Goal: Task Accomplishment & Management: Manage account settings

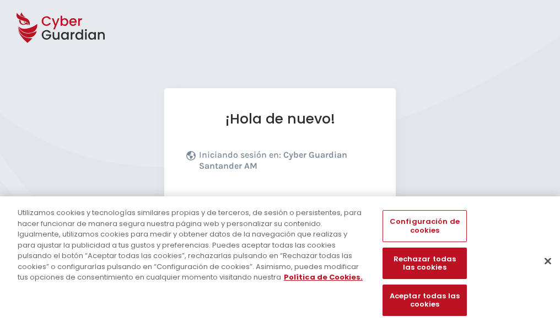
scroll to position [135, 0]
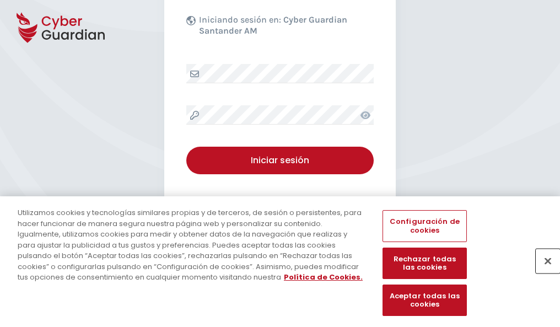
click at [542, 272] on button "Cerrar" at bounding box center [548, 261] width 24 height 24
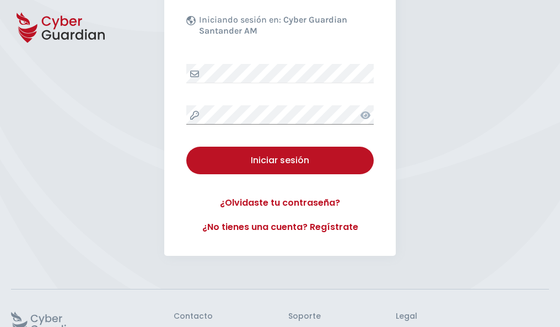
scroll to position [214, 0]
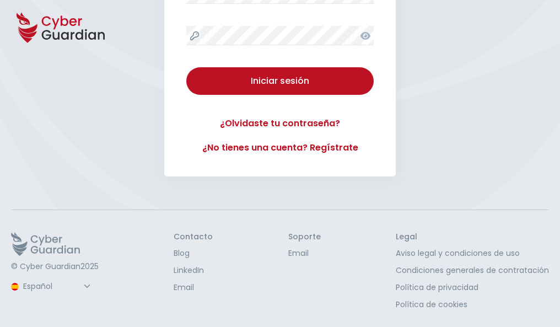
click at [186, 67] on button "Iniciar sesión" at bounding box center [279, 81] width 187 height 28
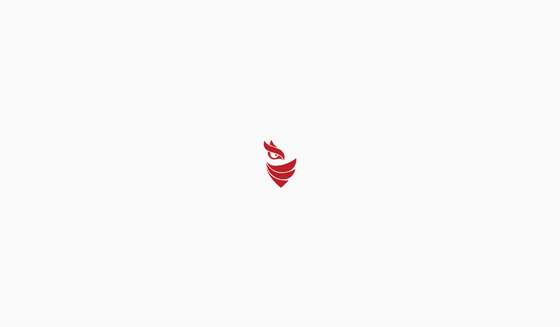
select select "Português (BR)"
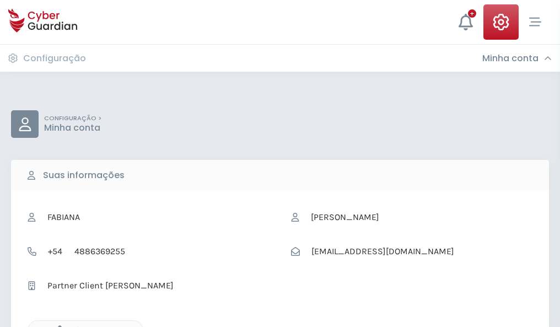
click at [57, 326] on icon "button" at bounding box center [56, 329] width 9 height 9
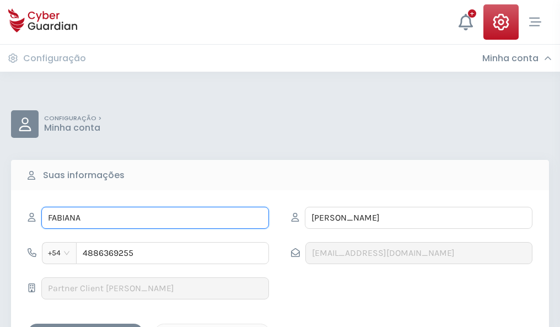
click at [155, 218] on input "FABIANA" at bounding box center [155, 218] width 228 height 22
type input "F"
type input "Alonso"
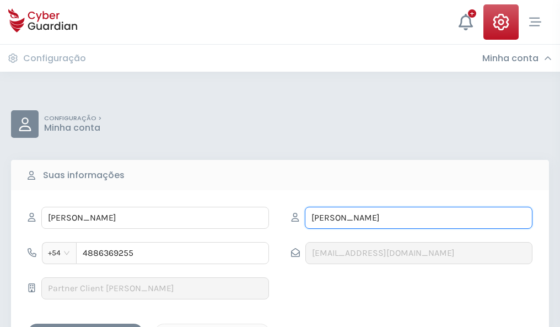
click at [418, 218] on input "LUCAS" at bounding box center [419, 218] width 228 height 22
type input "L"
type input "Collado"
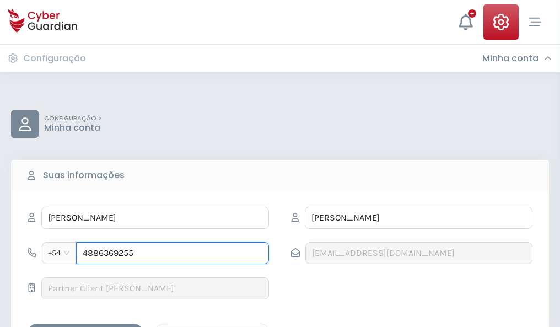
click at [173, 253] on input "4886369255" at bounding box center [172, 253] width 193 height 22
type input "4"
type input "4881185978"
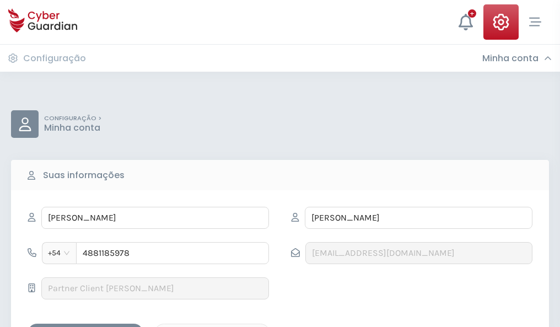
click at [85, 326] on div "Salvar alterações" at bounding box center [85, 333] width 99 height 14
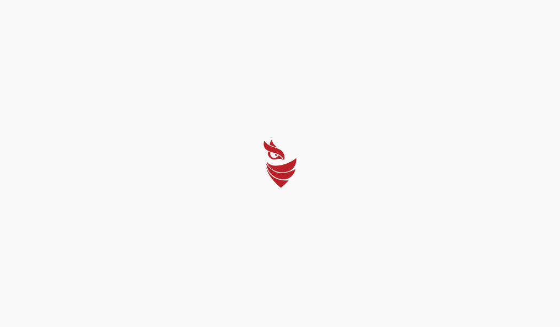
select select "Português (BR)"
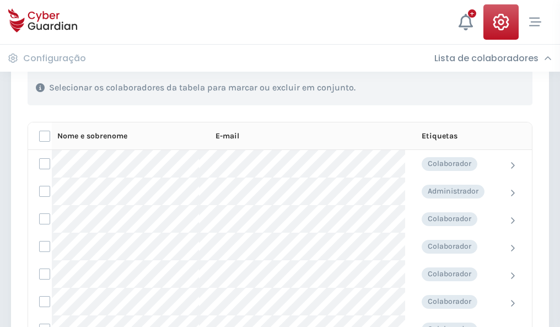
scroll to position [472, 0]
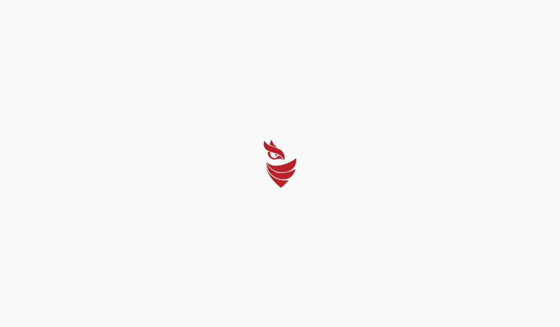
select select "Português (BR)"
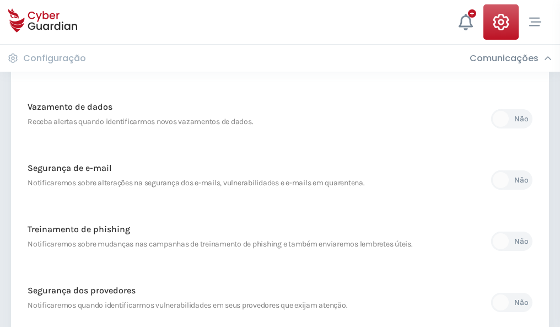
scroll to position [580, 0]
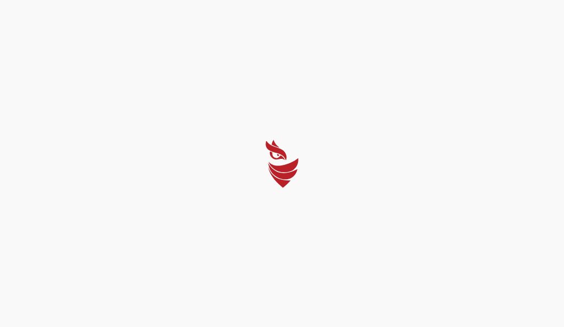
select select "Português (BR)"
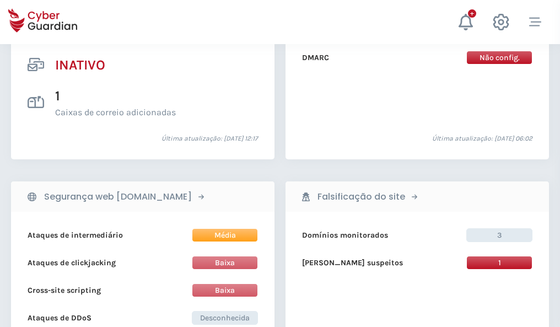
scroll to position [1092, 0]
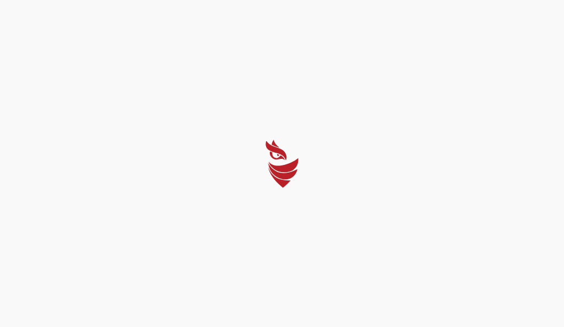
select select "Português (BR)"
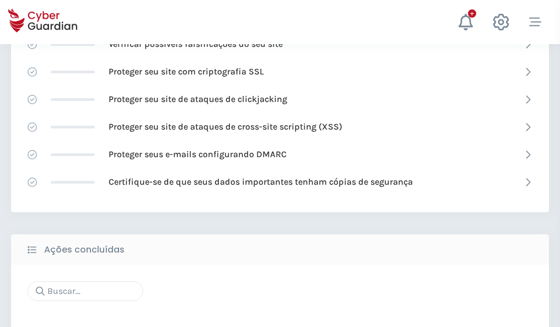
scroll to position [734, 0]
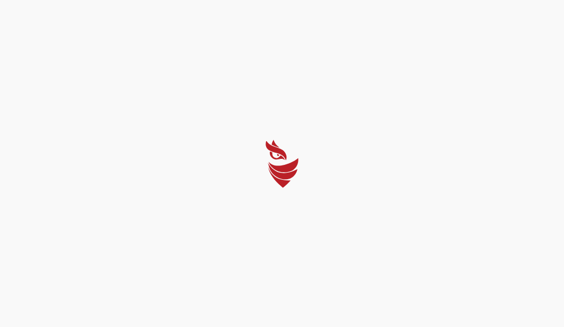
select select "Português (BR)"
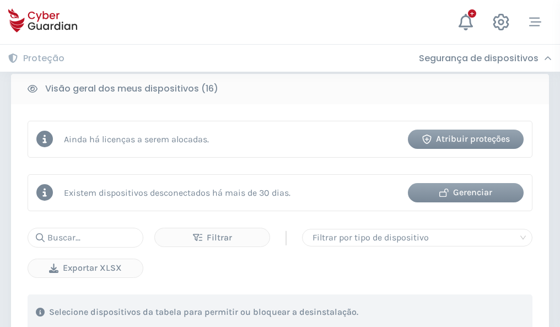
scroll to position [1027, 0]
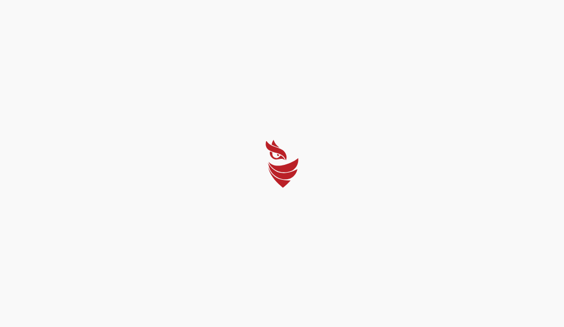
select select "Português (BR)"
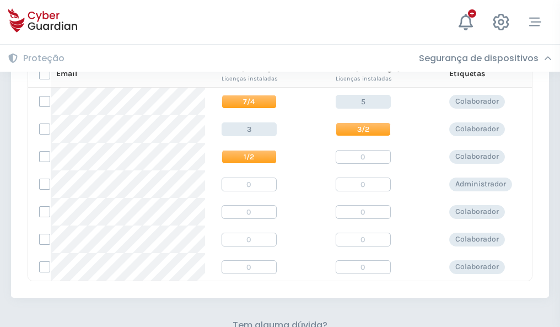
scroll to position [473, 0]
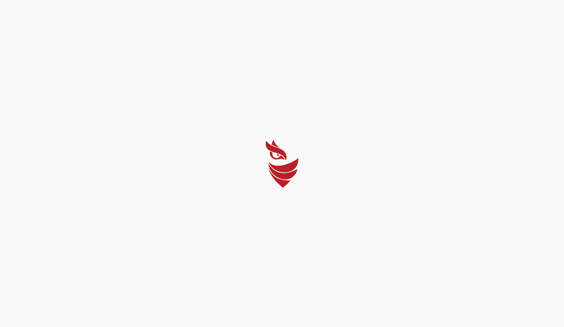
select select "Português (BR)"
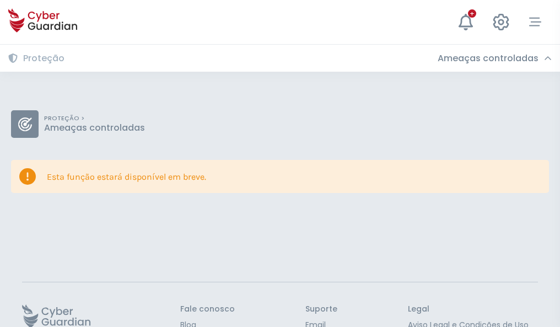
scroll to position [72, 0]
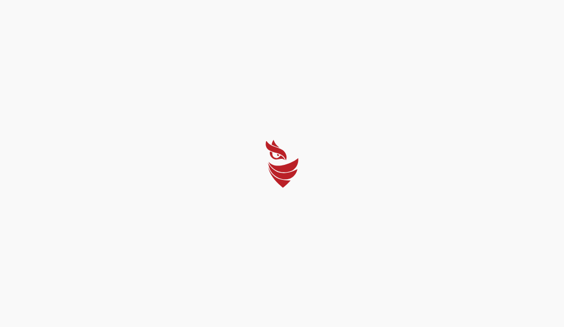
select select "Português (BR)"
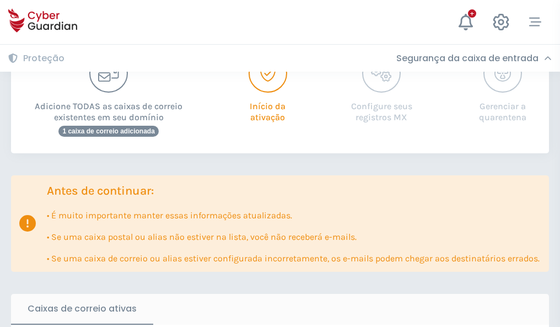
scroll to position [672, 0]
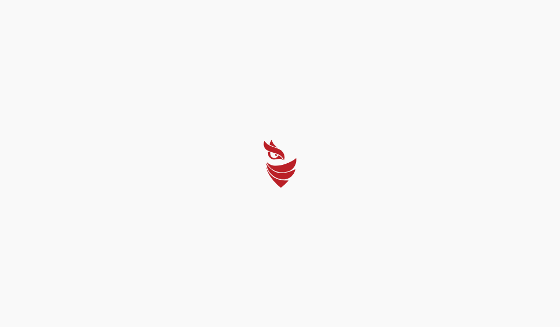
select select "Português (BR)"
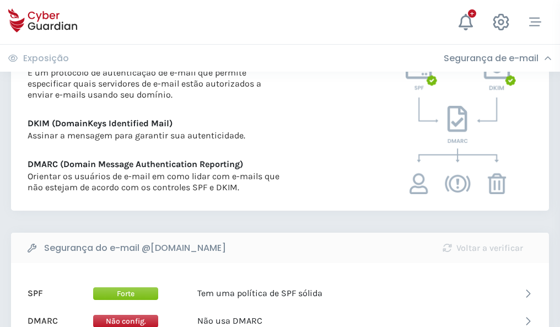
scroll to position [595, 0]
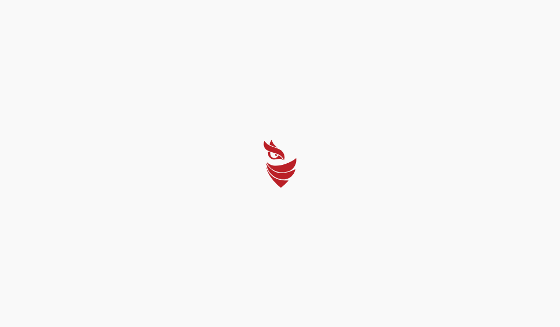
select select "Português (BR)"
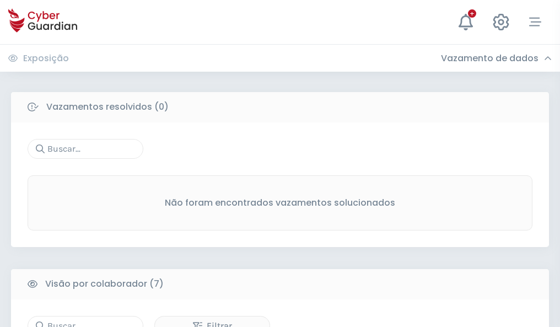
scroll to position [912, 0]
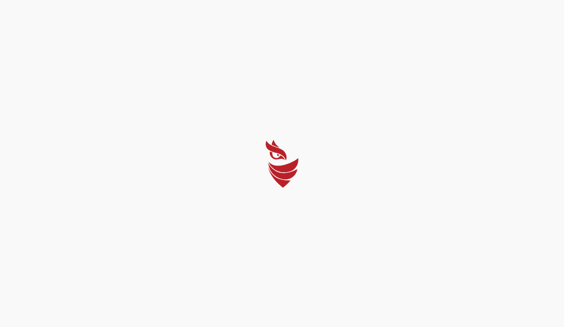
select select "Português (BR)"
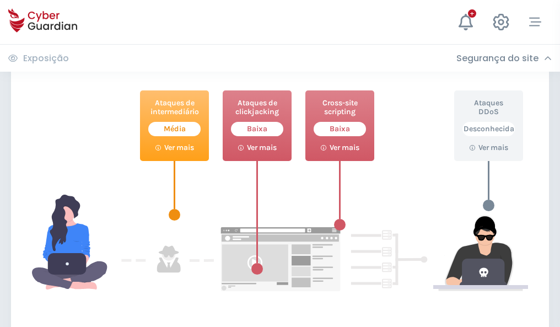
scroll to position [600, 0]
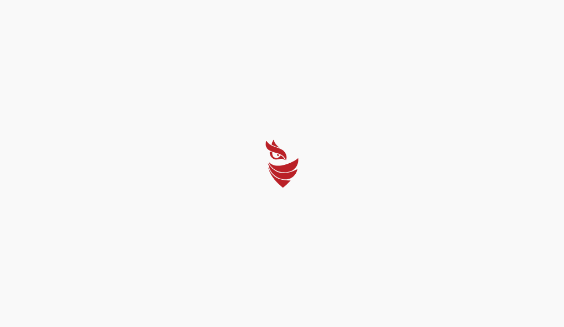
select select "Português (BR)"
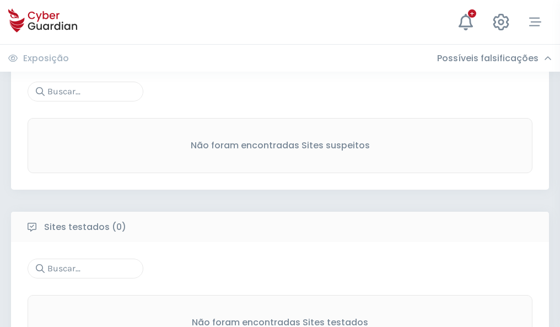
scroll to position [577, 0]
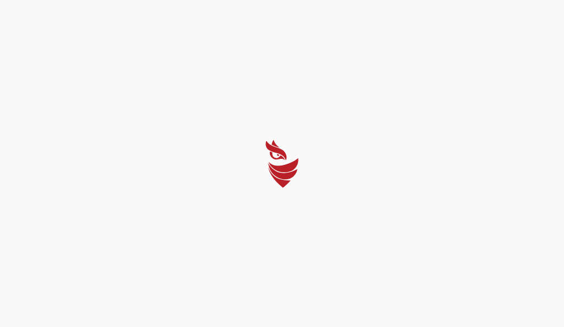
select select "Português (BR)"
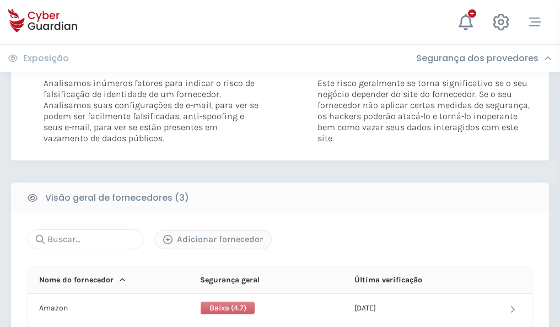
scroll to position [617, 0]
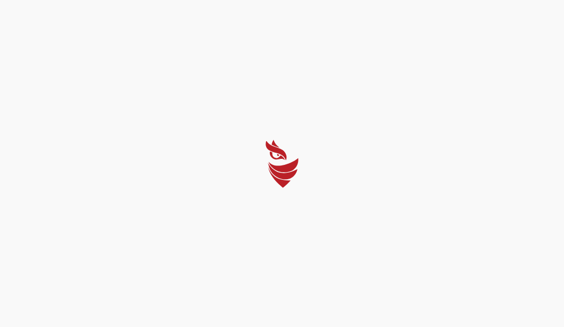
select select "Português (BR)"
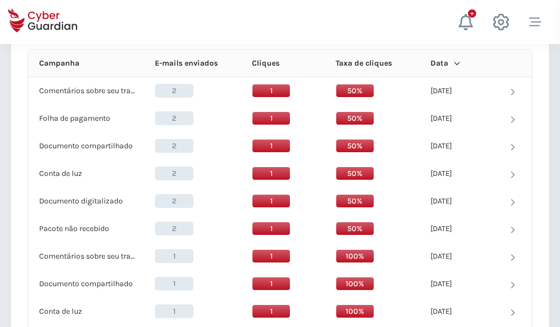
scroll to position [988, 0]
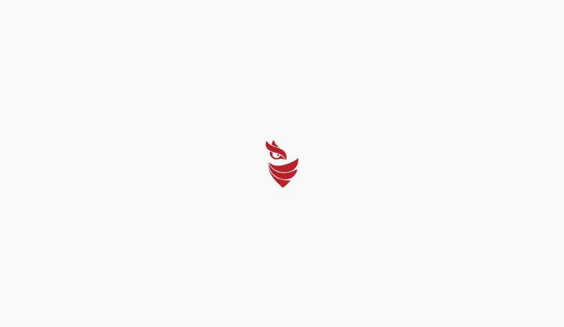
select select "Português (BR)"
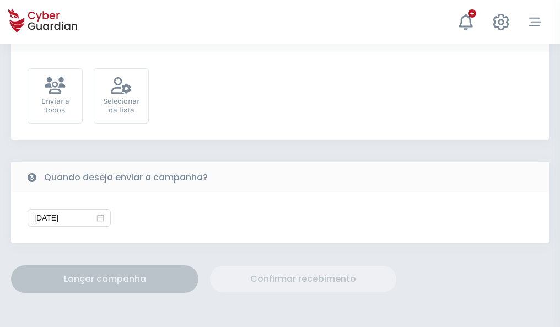
scroll to position [403, 0]
